Goal: Unclear: Browse casually

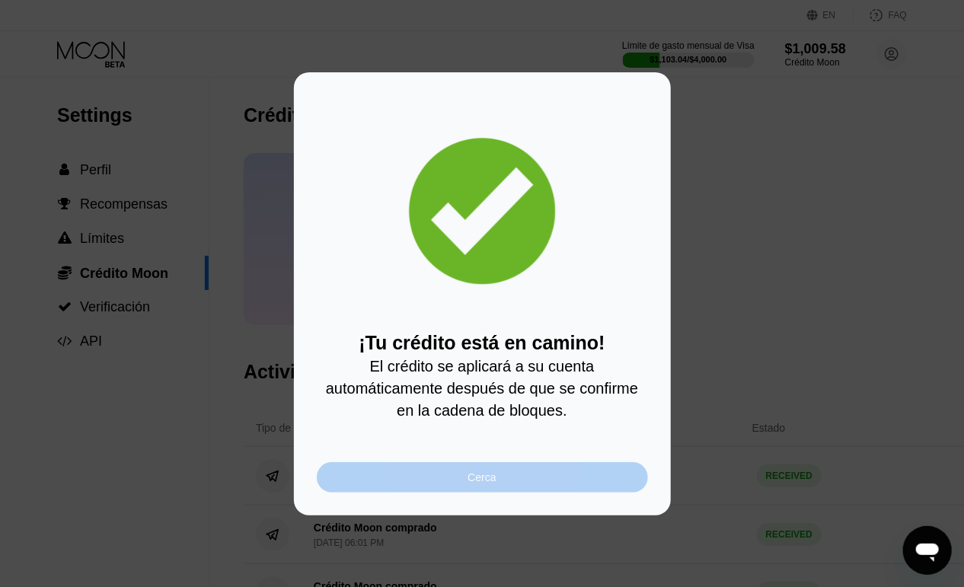
click at [479, 484] on div "Cerca" at bounding box center [482, 478] width 28 height 12
